Goal: Use online tool/utility

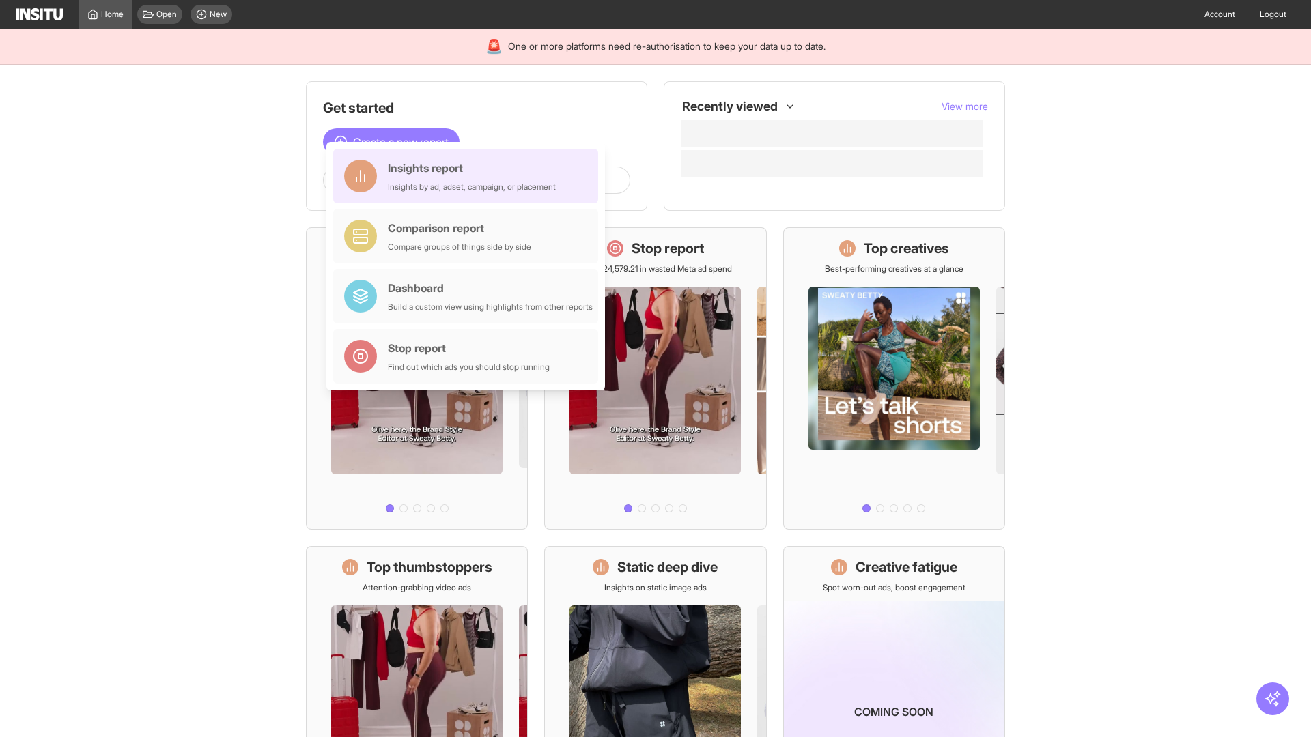
click at [469, 176] on div "Insights report Insights by ad, adset, campaign, or placement" at bounding box center [472, 176] width 168 height 33
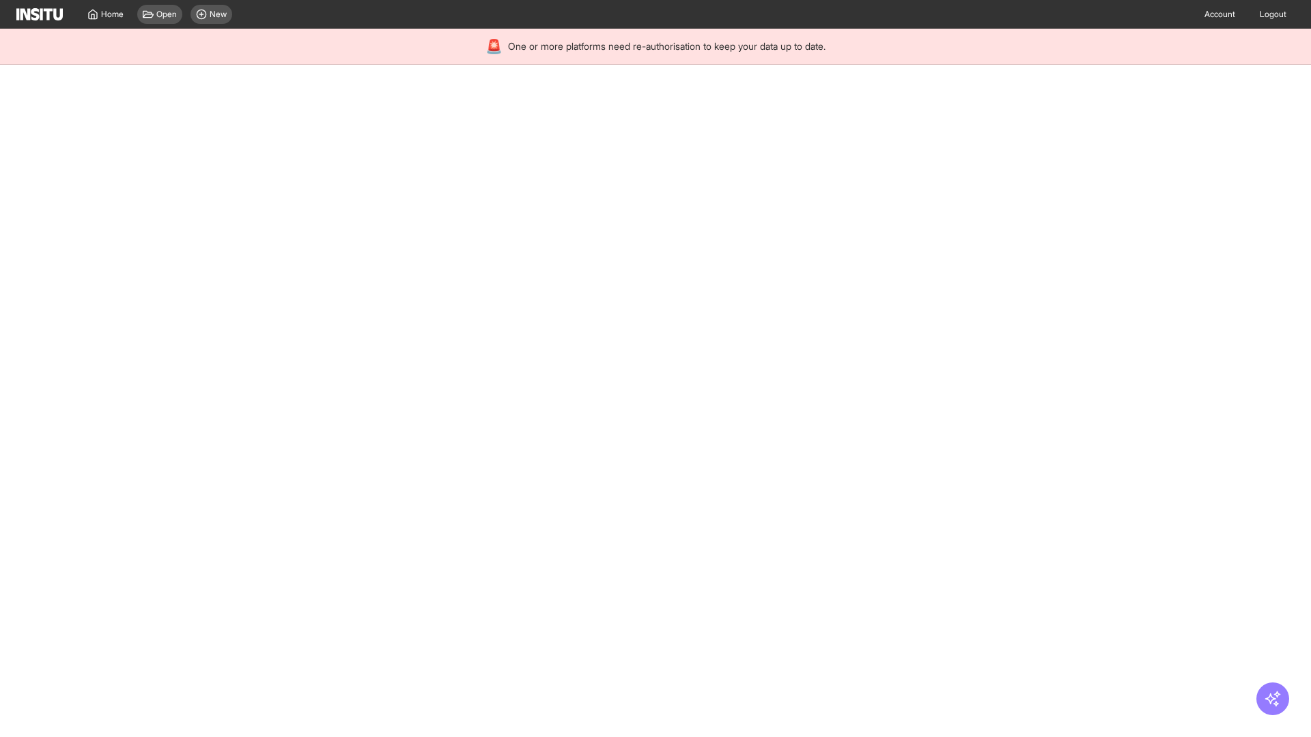
select select "**"
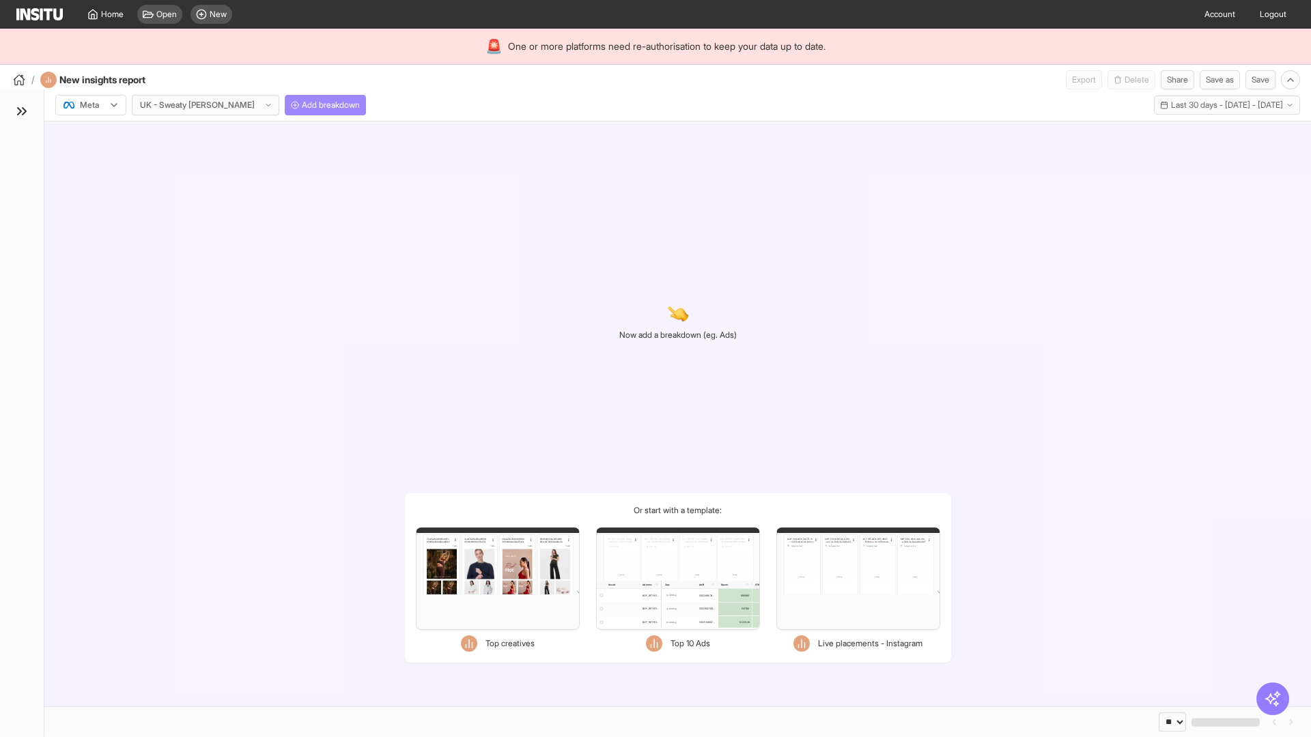
click at [302, 105] on span "Add breakdown" at bounding box center [331, 105] width 58 height 11
